Goal: Information Seeking & Learning: Learn about a topic

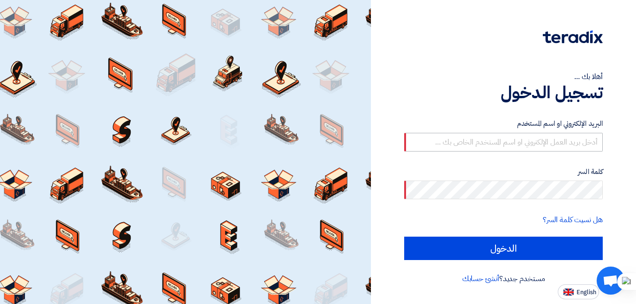
click at [549, 145] on input "text" at bounding box center [503, 142] width 199 height 19
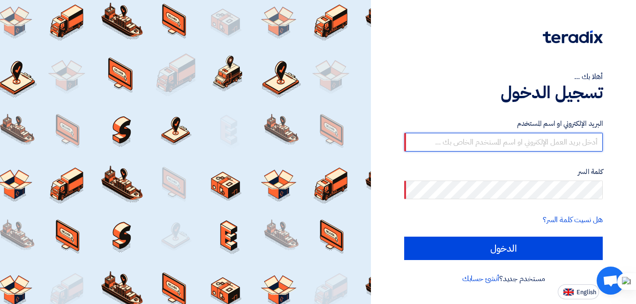
click at [487, 136] on input "text" at bounding box center [503, 142] width 199 height 19
paste input "selvia.fakhry@power-egy.com"
type input "selvia.fakhry@power-egy.com"
click at [404, 237] on input "الدخول" at bounding box center [503, 248] width 199 height 23
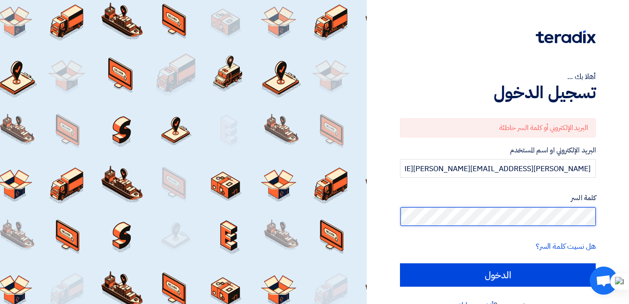
click at [400, 264] on input "الدخول" at bounding box center [498, 275] width 196 height 23
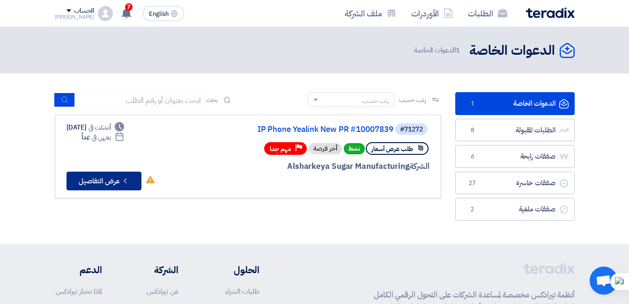
click at [91, 181] on button "Check details عرض التفاصيل" at bounding box center [104, 181] width 75 height 19
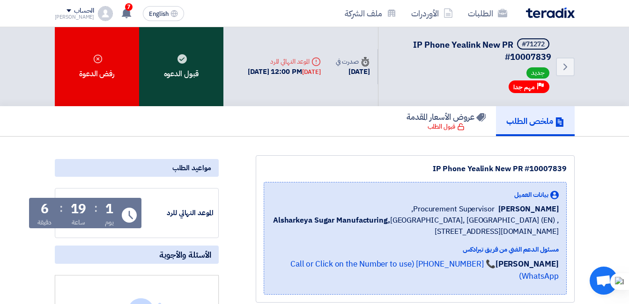
click at [202, 84] on div "قبول الدعوه" at bounding box center [181, 66] width 84 height 79
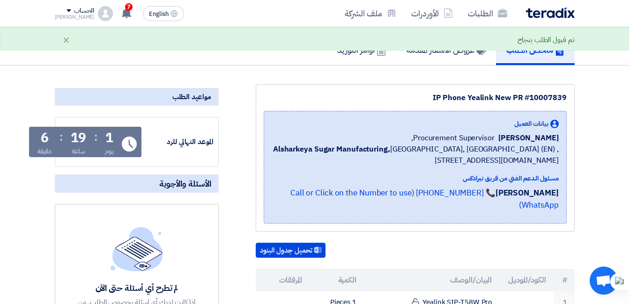
scroll to position [187, 0]
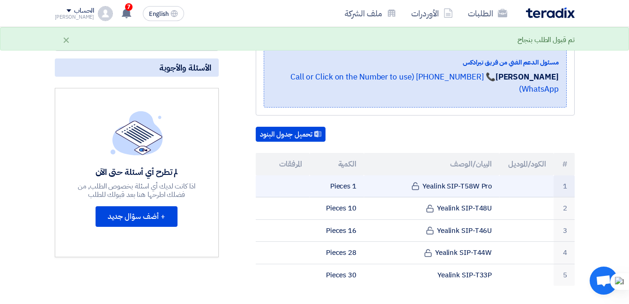
click at [483, 176] on td "Yealink SIP-T58W Pro" at bounding box center [431, 187] width 135 height 22
click at [482, 176] on td "Yealink SIP-T58W Pro" at bounding box center [431, 187] width 135 height 22
drag, startPoint x: 482, startPoint y: 175, endPoint x: 468, endPoint y: 173, distance: 14.6
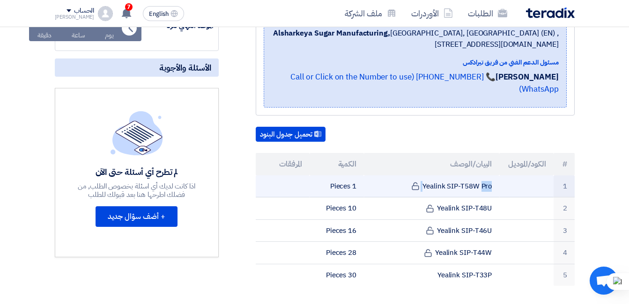
copy tr "Yealink SIP-T58W Pro"
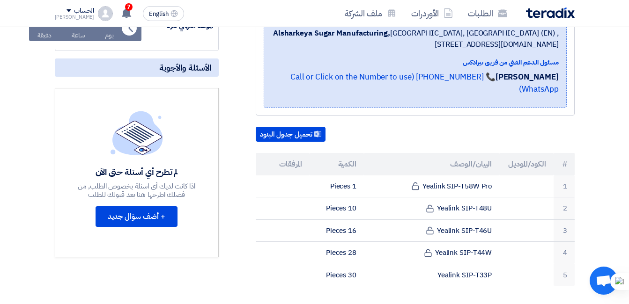
click at [312, 304] on p "برجاء الاتصال 01026666143 م.[PERSON_NAME] في حاله الاستفسار" at bounding box center [415, 309] width 319 height 9
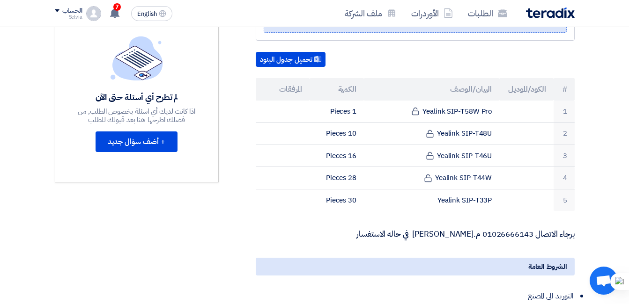
scroll to position [187, 0]
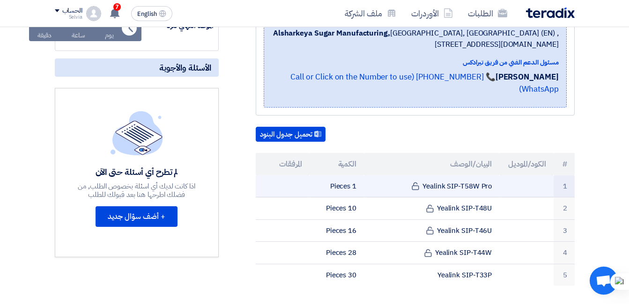
click at [462, 176] on td "Yealink SIP-T58W Pro" at bounding box center [431, 187] width 135 height 22
copy tr "Yealink SIP-T58W Pro"
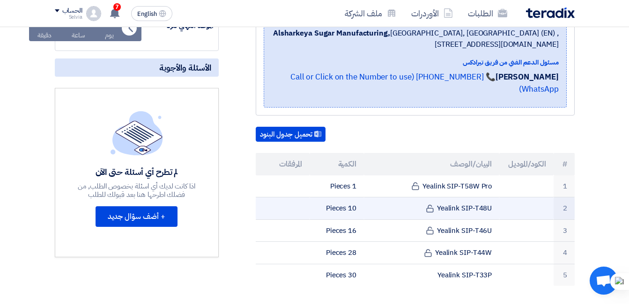
click at [456, 200] on td "Yealink SIP-T48U" at bounding box center [431, 209] width 135 height 22
copy tr "Yealink SIP-T48U"
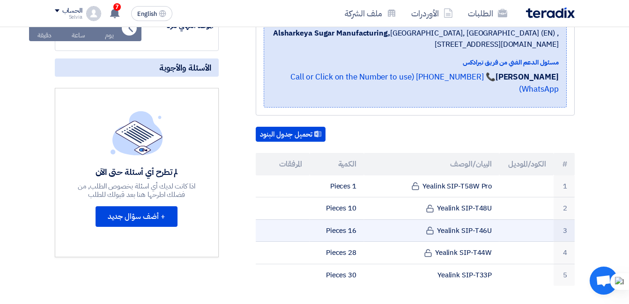
click at [459, 221] on td "Yealink SIP-T46U" at bounding box center [431, 231] width 135 height 22
copy tr "Yealink SIP-T46U"
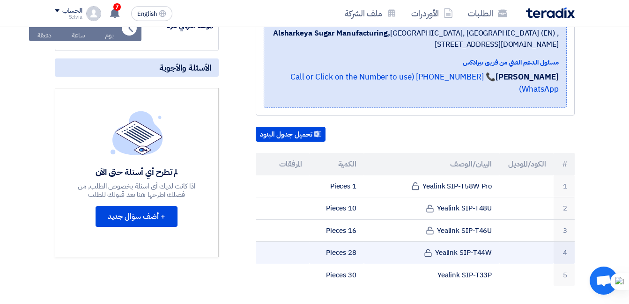
click at [486, 242] on td "Yealink SIP-T44W" at bounding box center [431, 253] width 135 height 22
copy tr "Yealink SIP-T44W"
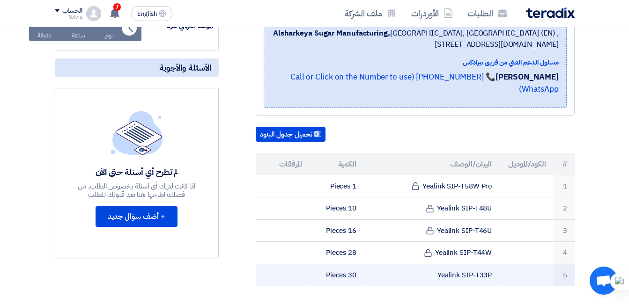
click at [471, 264] on td "Yealink SIP-T33P" at bounding box center [431, 275] width 135 height 22
copy tr "Yealink SIP-T33P"
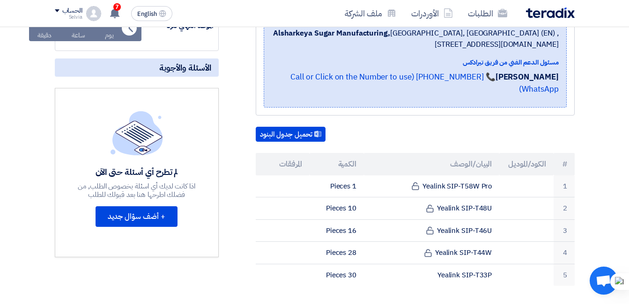
click at [279, 303] on div "IP Phone Yealink New PR #10007839 بيانات العميل Ahmed Elgalad Procurement Super…" at bounding box center [404, 246] width 356 height 556
